Goal: Task Accomplishment & Management: Use online tool/utility

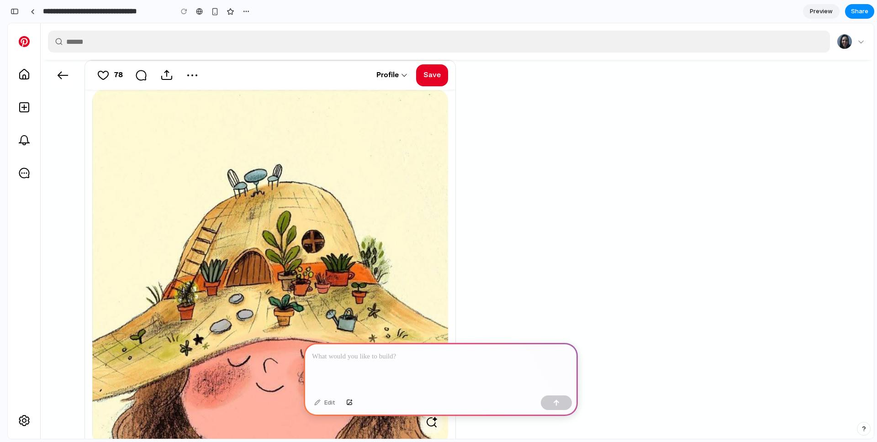
click at [400, 365] on div at bounding box center [441, 367] width 274 height 49
click at [402, 363] on div at bounding box center [441, 367] width 274 height 49
click at [359, 355] on p at bounding box center [440, 356] width 257 height 11
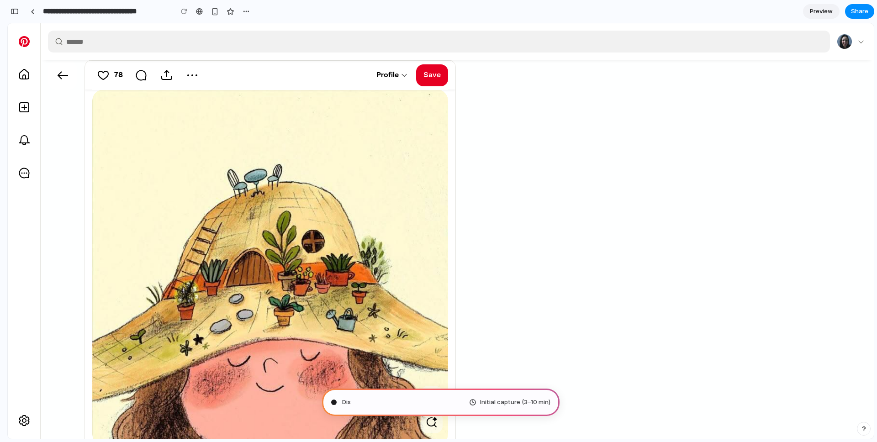
type input "**********"
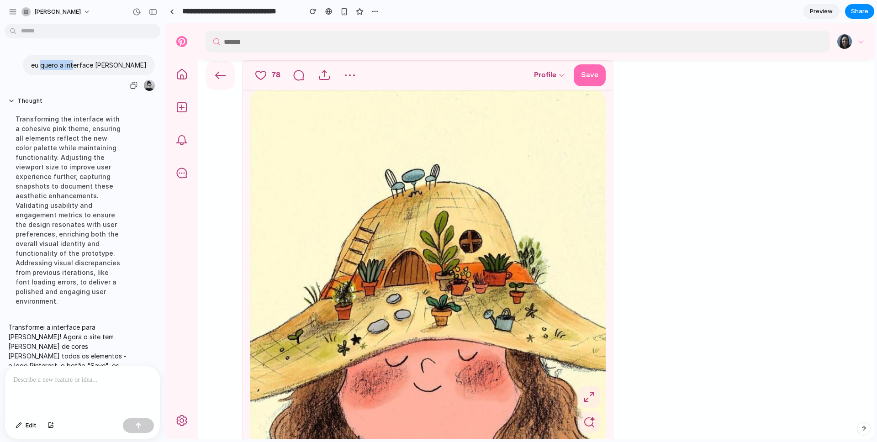
drag, startPoint x: 77, startPoint y: 67, endPoint x: 110, endPoint y: 65, distance: 32.9
click at [110, 65] on p "eu quero a interface [PERSON_NAME]" at bounding box center [88, 65] width 115 height 10
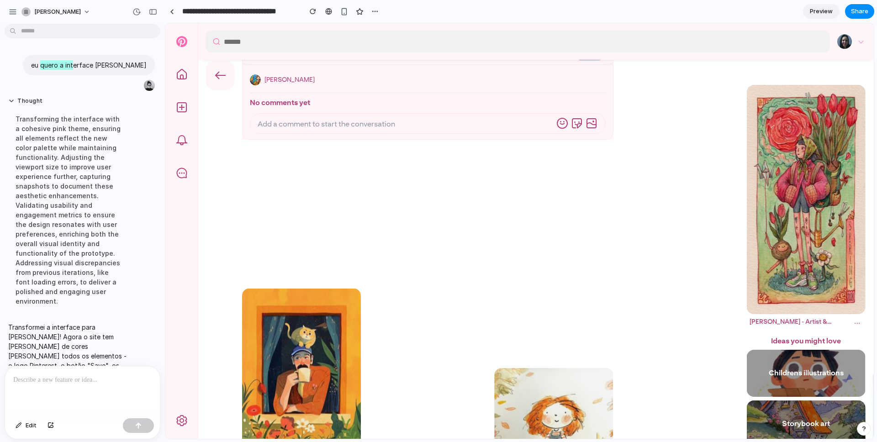
click at [222, 83] on div "button" at bounding box center [219, 75] width 29 height 29
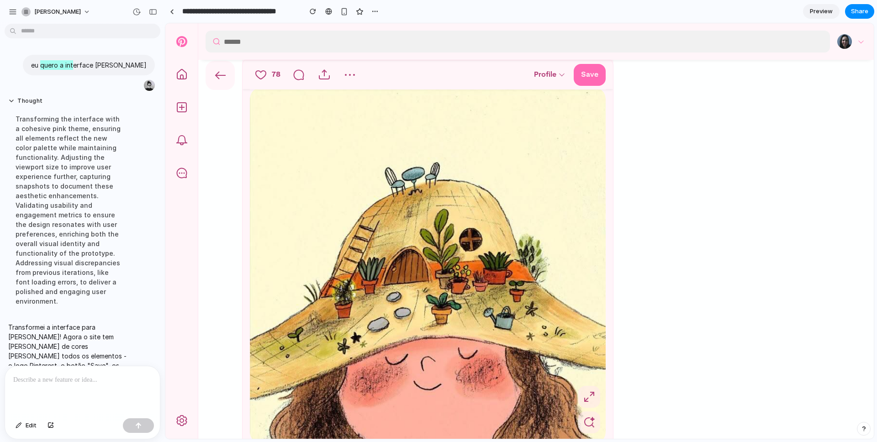
click at [247, 42] on input "text" at bounding box center [527, 42] width 606 height 22
